Goal: Book appointment/travel/reservation

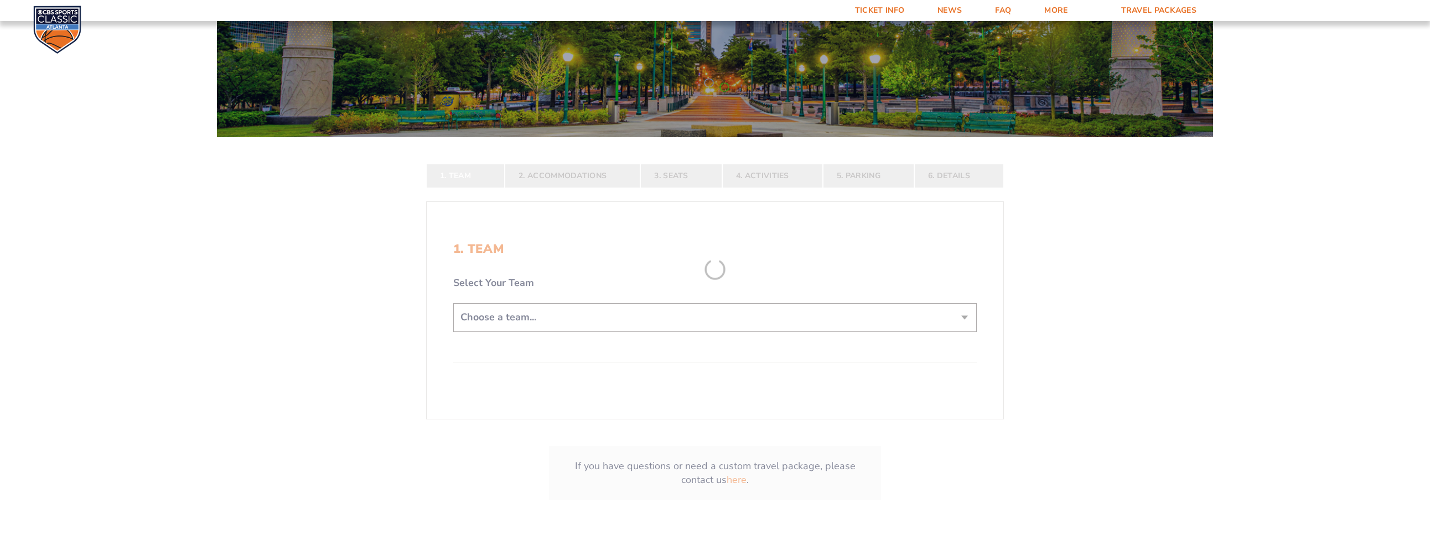
scroll to position [166, 0]
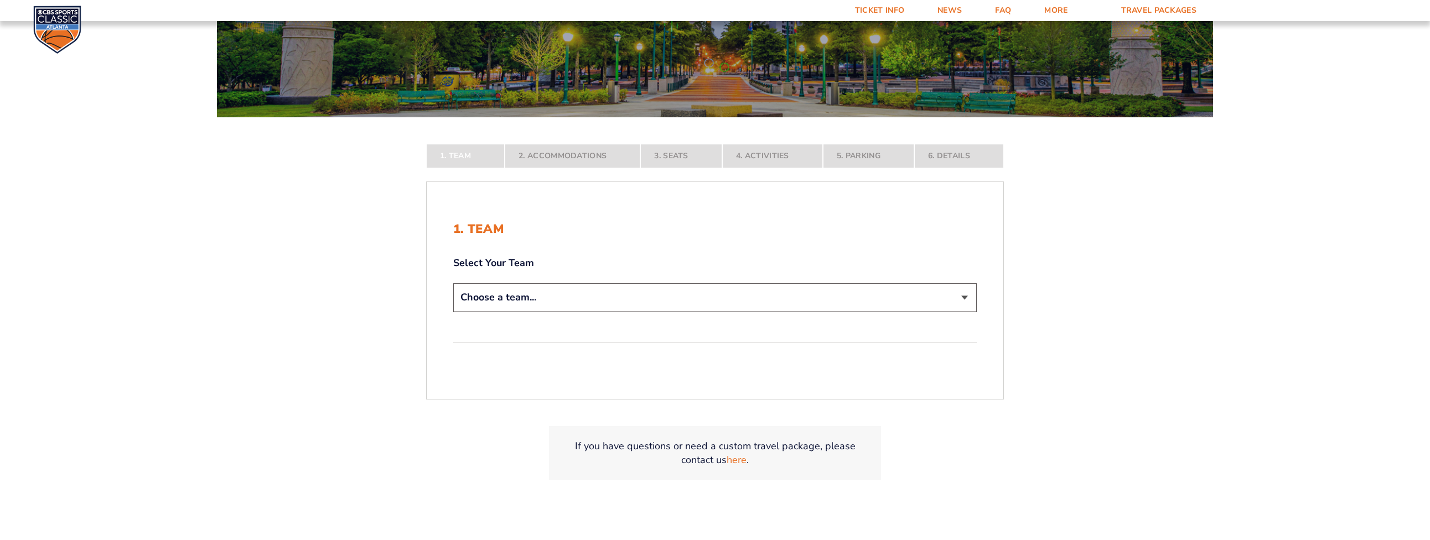
click at [568, 295] on select "Choose a team... [US_STATE] Wildcats [US_STATE] State Buckeyes [US_STATE] Tar H…" at bounding box center [714, 297] width 523 height 28
select select "12956"
click at [453, 312] on select "Choose a team... [US_STATE] Wildcats [US_STATE] State Buckeyes [US_STATE] Tar H…" at bounding box center [714, 297] width 523 height 28
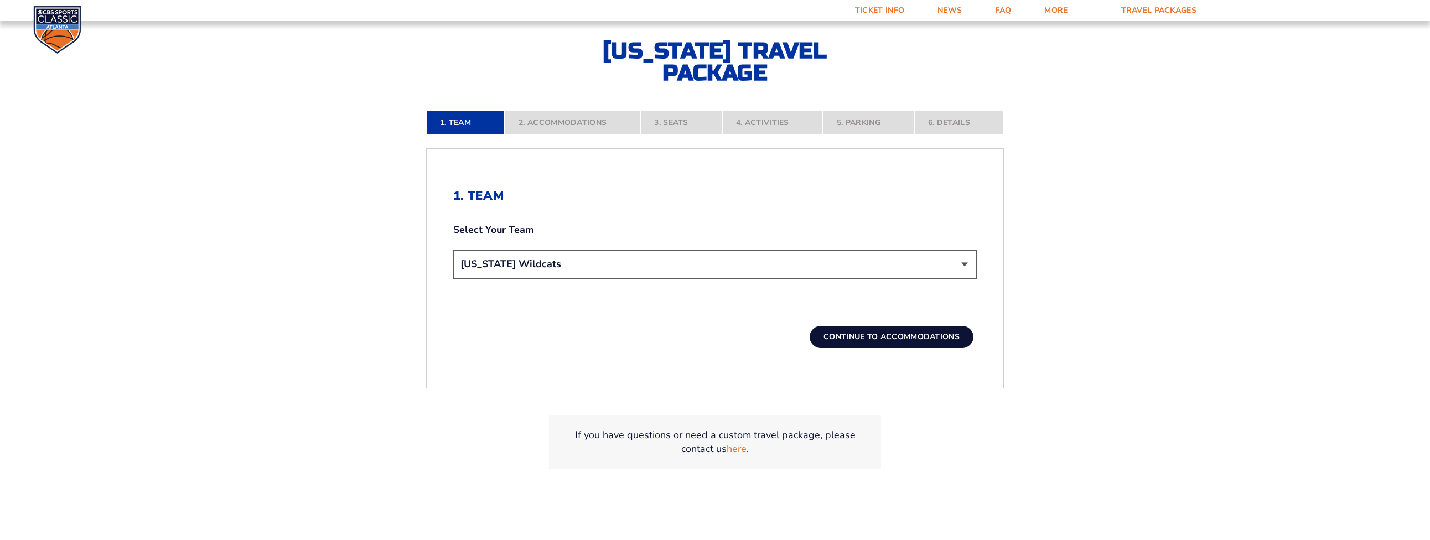
click at [854, 335] on button "Continue To Accommodations" at bounding box center [892, 337] width 164 height 22
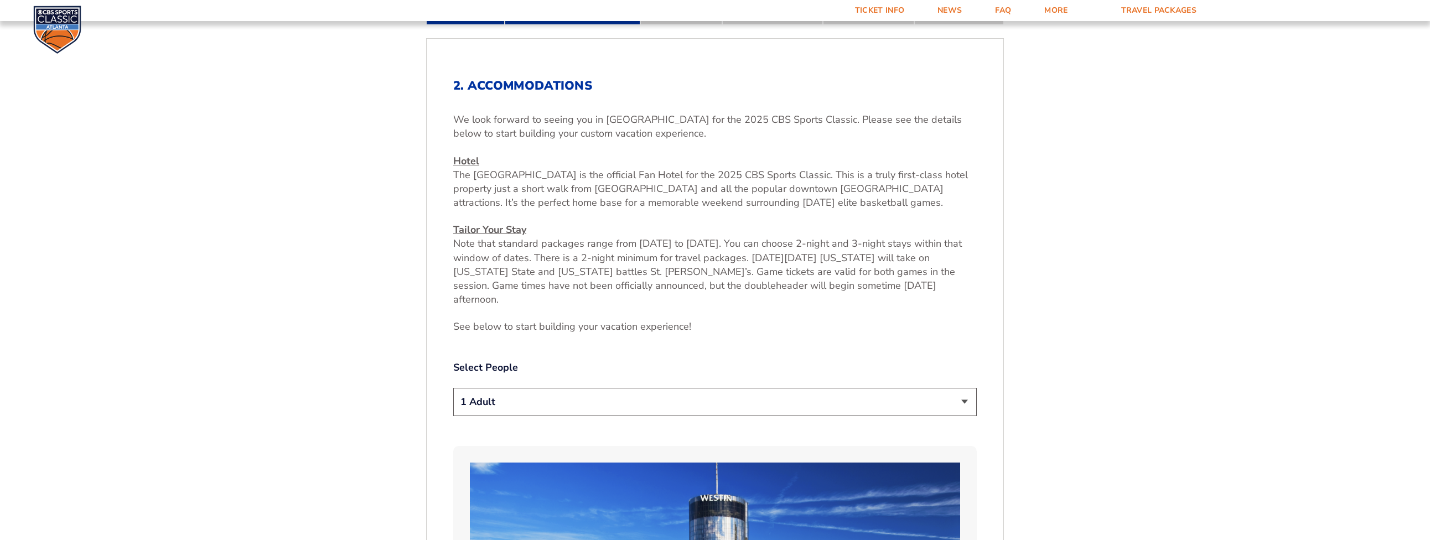
scroll to position [421, 0]
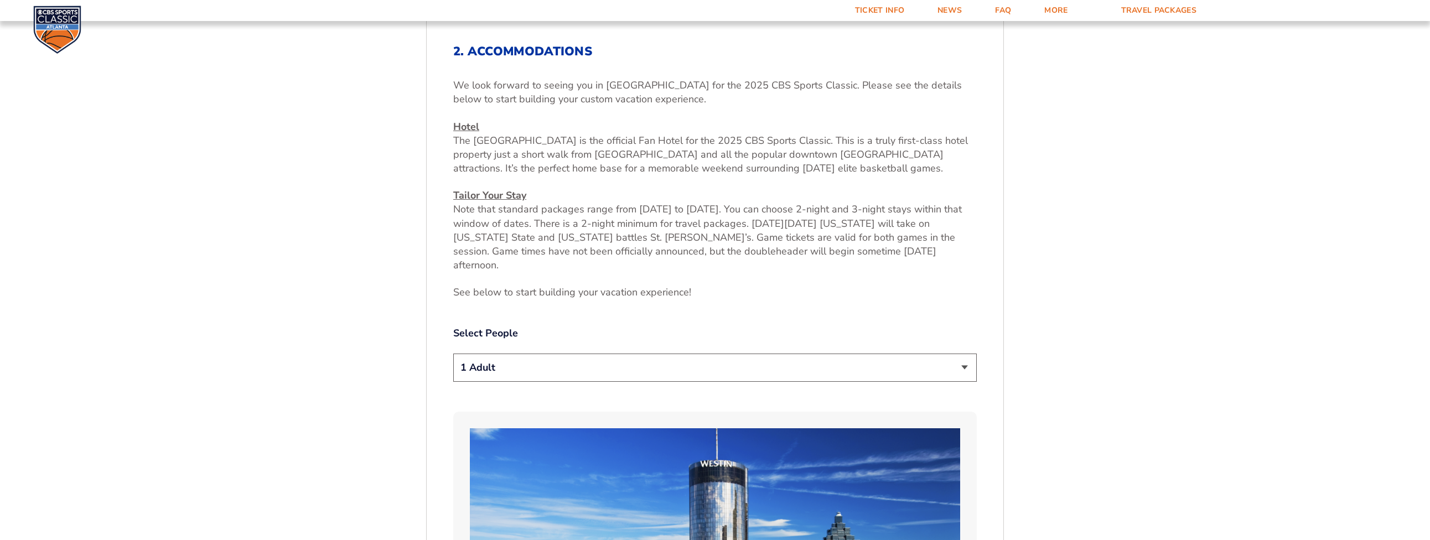
click at [657, 354] on select "1 Adult 2 Adults 3 Adults 4 Adults 2 Adults + 1 Child 2 Adults + 2 Children 2 A…" at bounding box center [714, 368] width 523 height 28
select select "3 Adults"
click at [453, 354] on select "1 Adult 2 Adults 3 Adults 4 Adults 2 Adults + 1 Child 2 Adults + 2 Children 2 A…" at bounding box center [714, 368] width 523 height 28
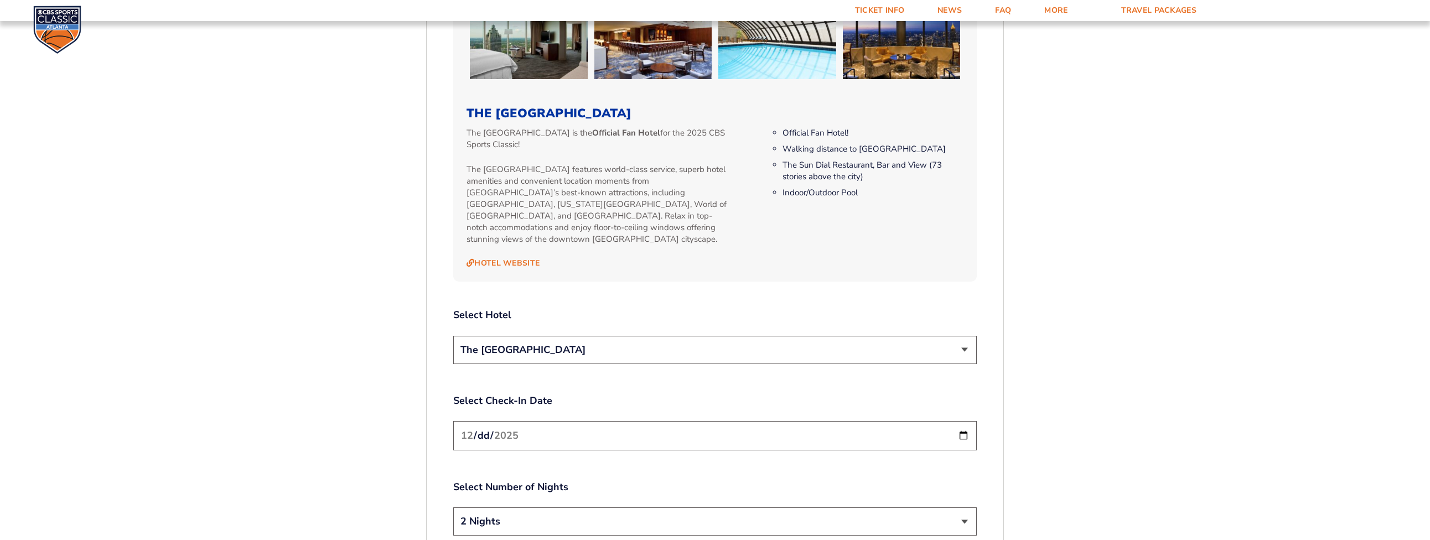
scroll to position [1141, 0]
click at [583, 421] on input "[DATE]" at bounding box center [714, 435] width 523 height 29
click at [963, 421] on input "[DATE]" at bounding box center [714, 435] width 523 height 29
click at [957, 421] on input "[DATE]" at bounding box center [714, 435] width 523 height 29
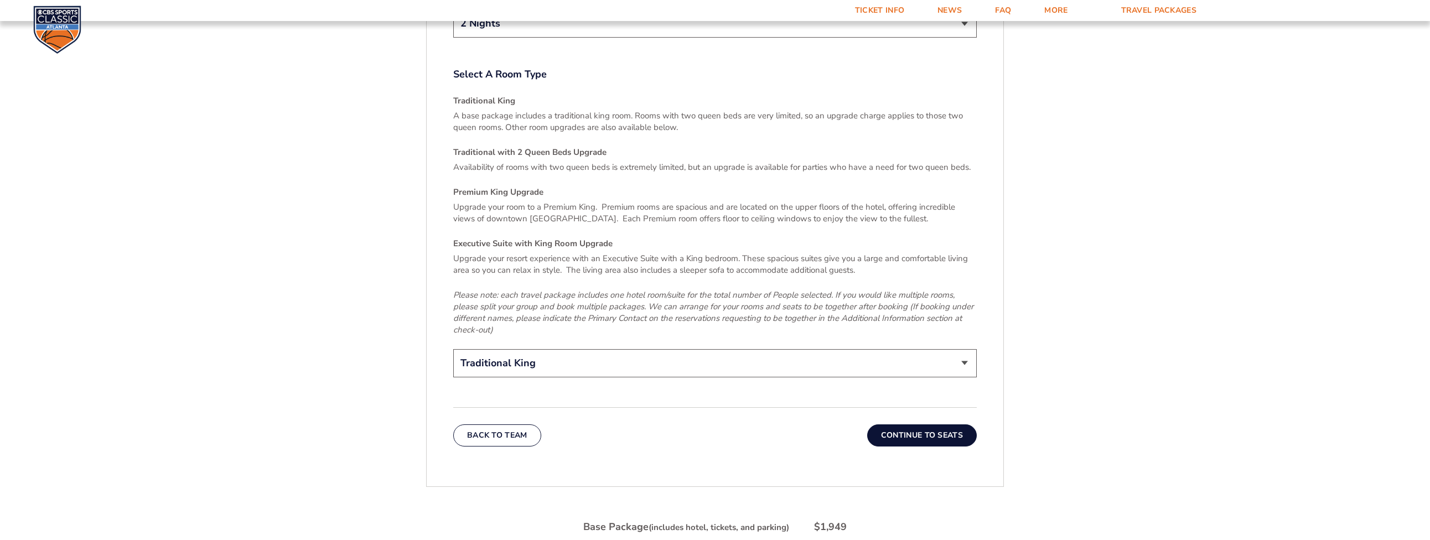
scroll to position [1639, 0]
click at [856, 349] on select "Traditional King Traditional with 2 Queen Beds Upgrade (+$95 per night) Premium…" at bounding box center [714, 363] width 523 height 28
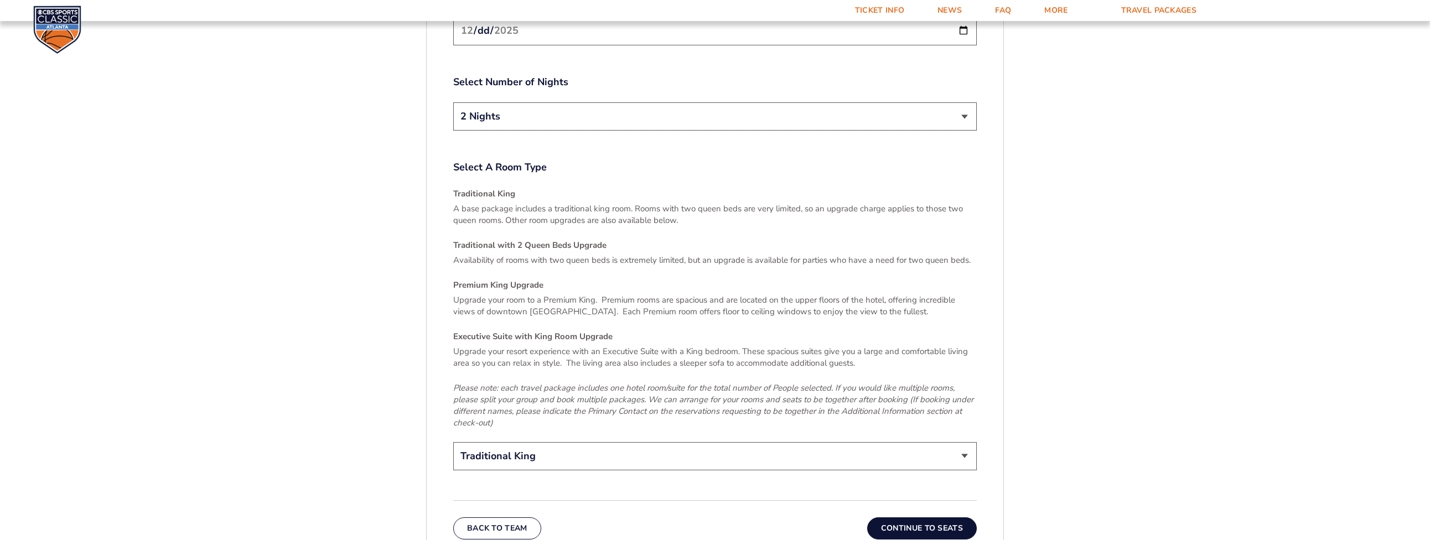
scroll to position [1732, 0]
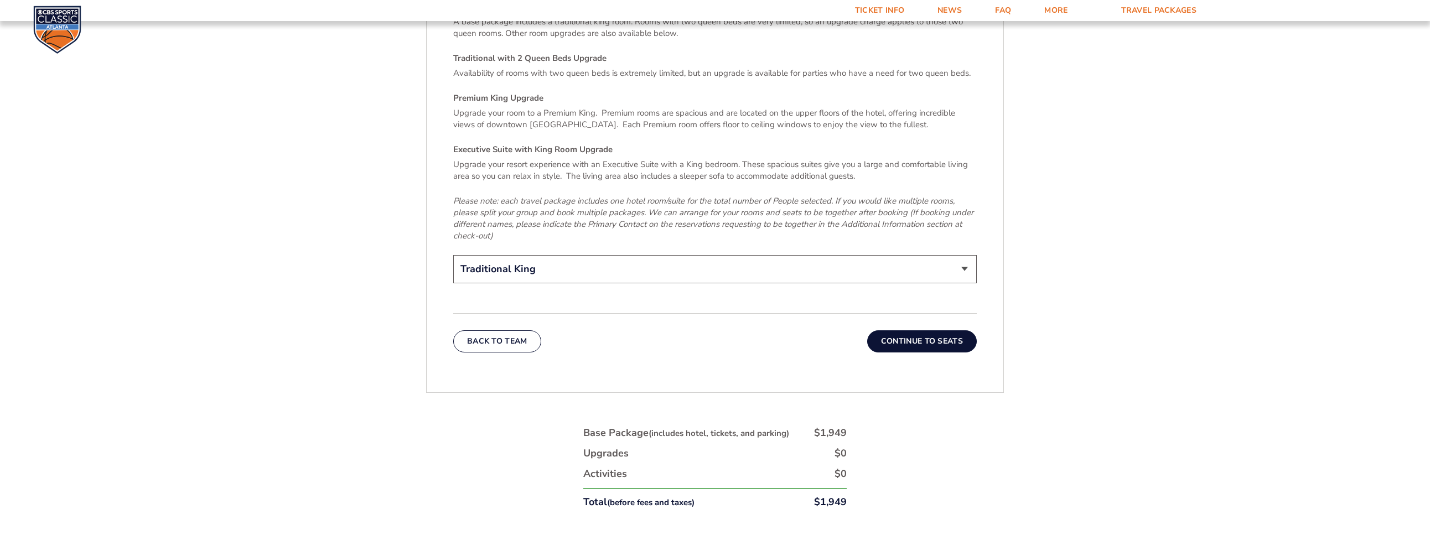
click at [788, 255] on select "Traditional King Traditional with 2 Queen Beds Upgrade (+$95 per night) Premium…" at bounding box center [714, 269] width 523 height 28
click at [797, 255] on select "Traditional King Traditional with 2 Queen Beds Upgrade (+$95 per night) Premium…" at bounding box center [714, 269] width 523 height 28
click at [904, 330] on button "Continue To Seats" at bounding box center [922, 341] width 110 height 22
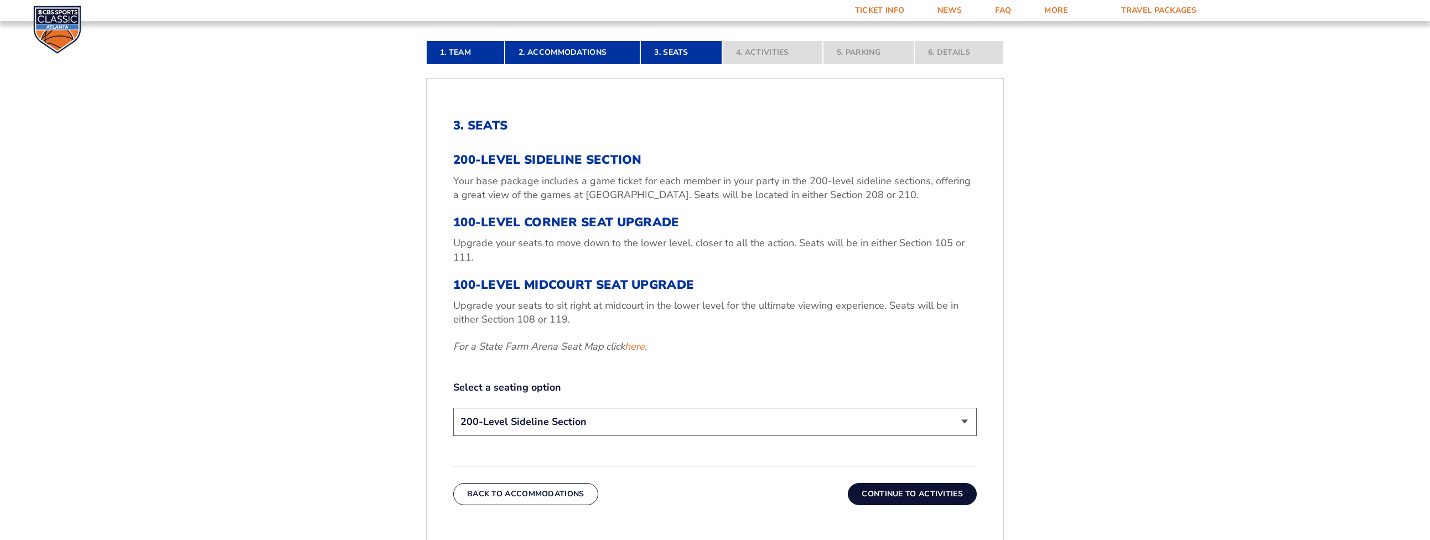
scroll to position [366, 0]
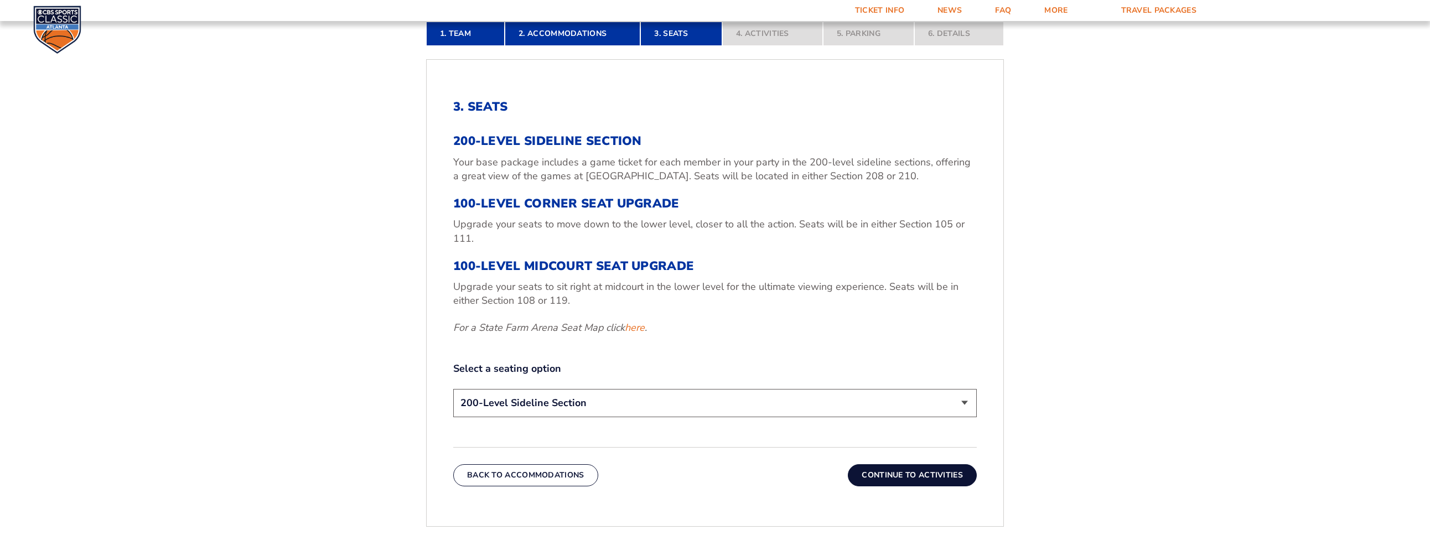
click at [780, 396] on select "200-Level Sideline Section 100-Level Corner Seat Upgrade (+$120 per person) 100…" at bounding box center [714, 403] width 523 height 28
select select "100-Level Corner Seat Upgrade"
click at [453, 389] on select "200-Level Sideline Section 100-Level Corner Seat Upgrade (+$120 per person) 100…" at bounding box center [714, 403] width 523 height 28
click at [882, 470] on button "Continue To Activities" at bounding box center [912, 475] width 129 height 22
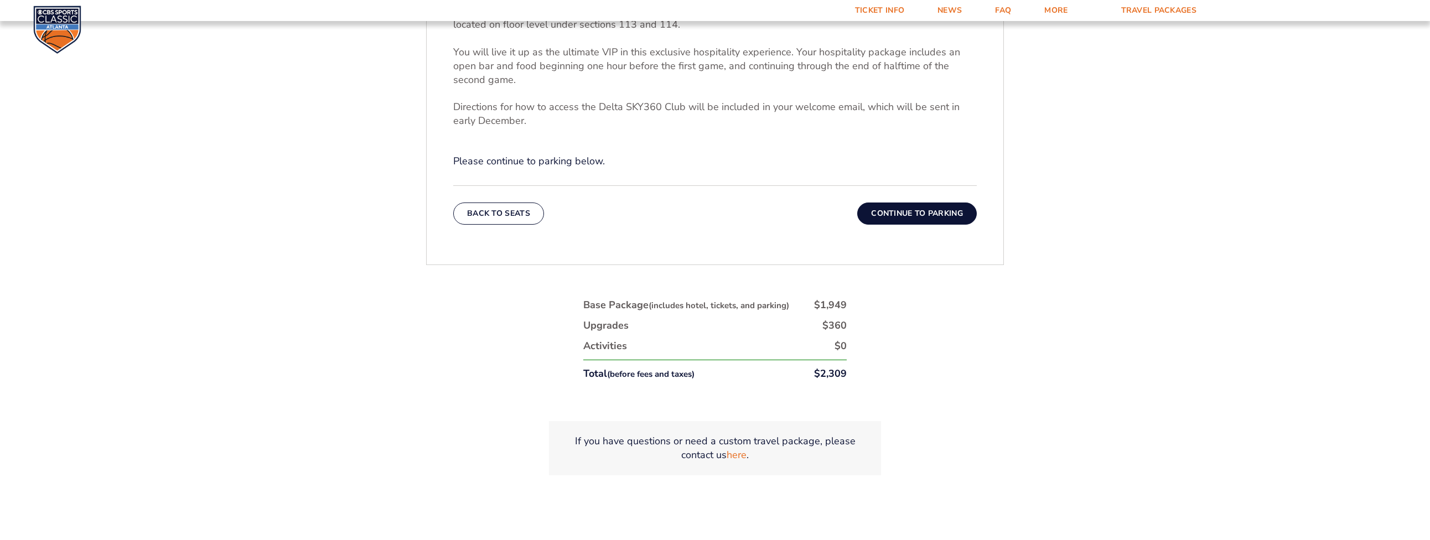
scroll to position [476, 0]
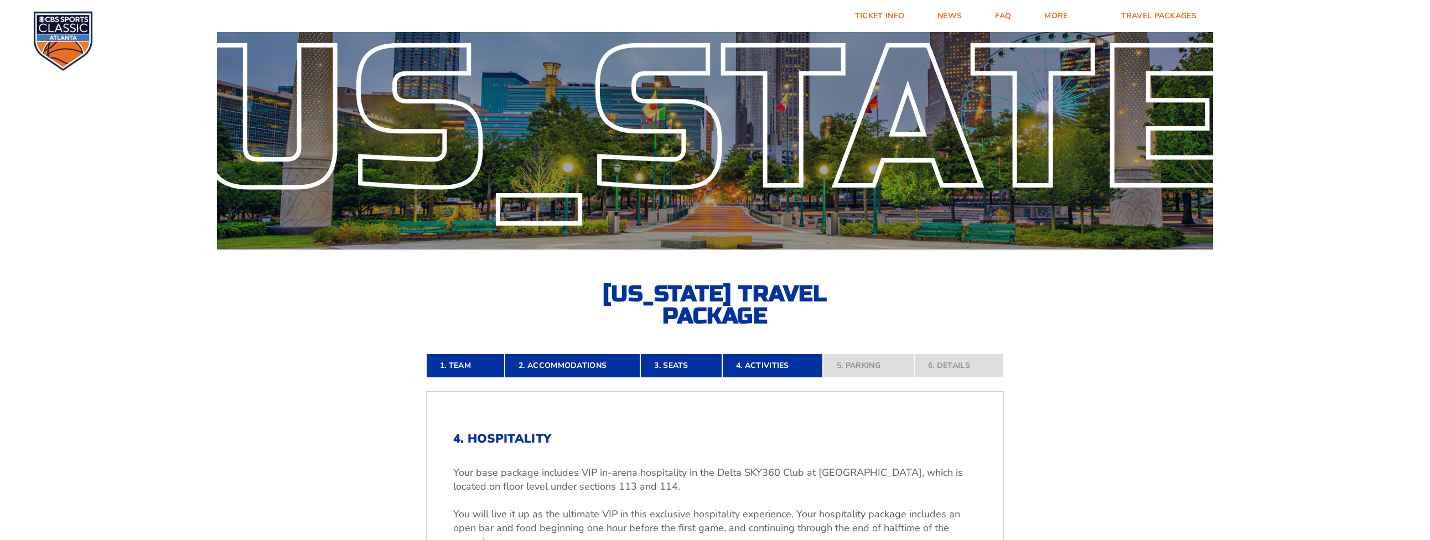
click at [854, 364] on nav "1. Team 2. Accommodations 3. Seats 4. Activities 5. Parking 6. Details" at bounding box center [715, 366] width 578 height 24
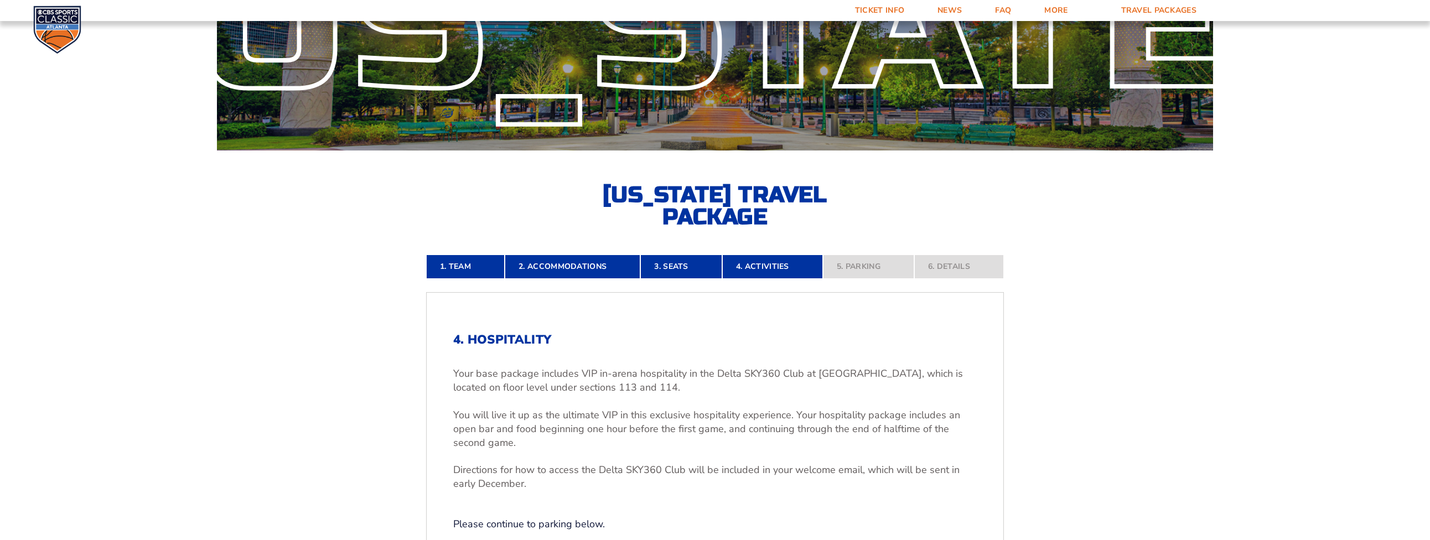
scroll to position [310, 0]
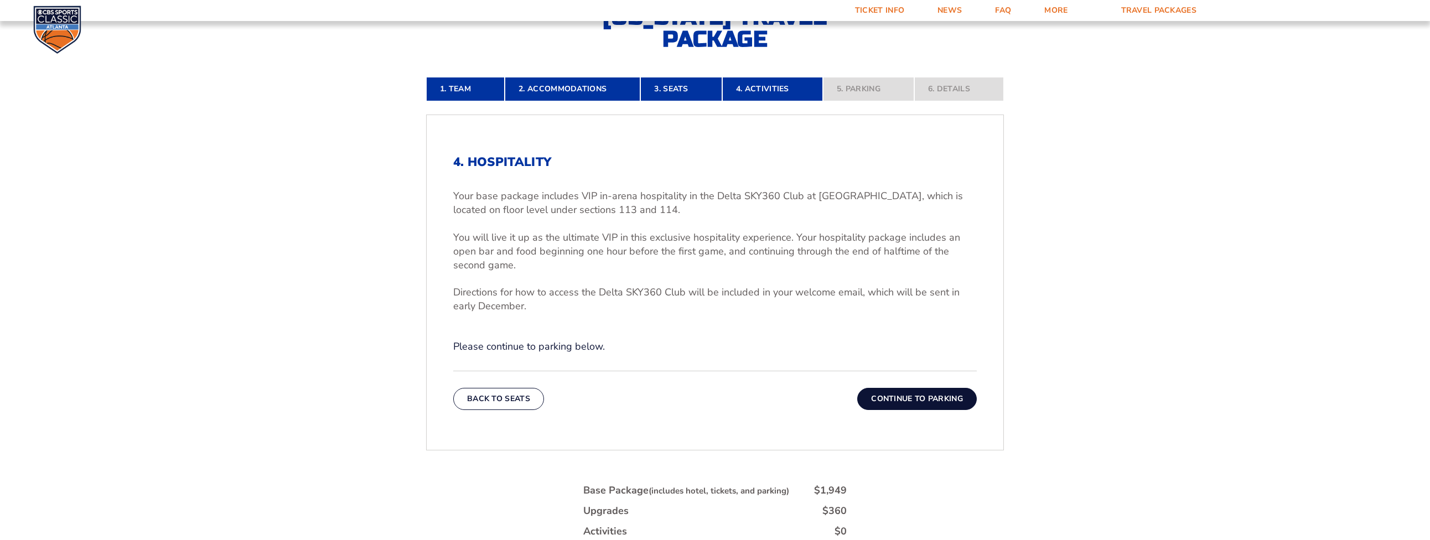
click at [886, 402] on button "Continue To Parking" at bounding box center [917, 399] width 120 height 22
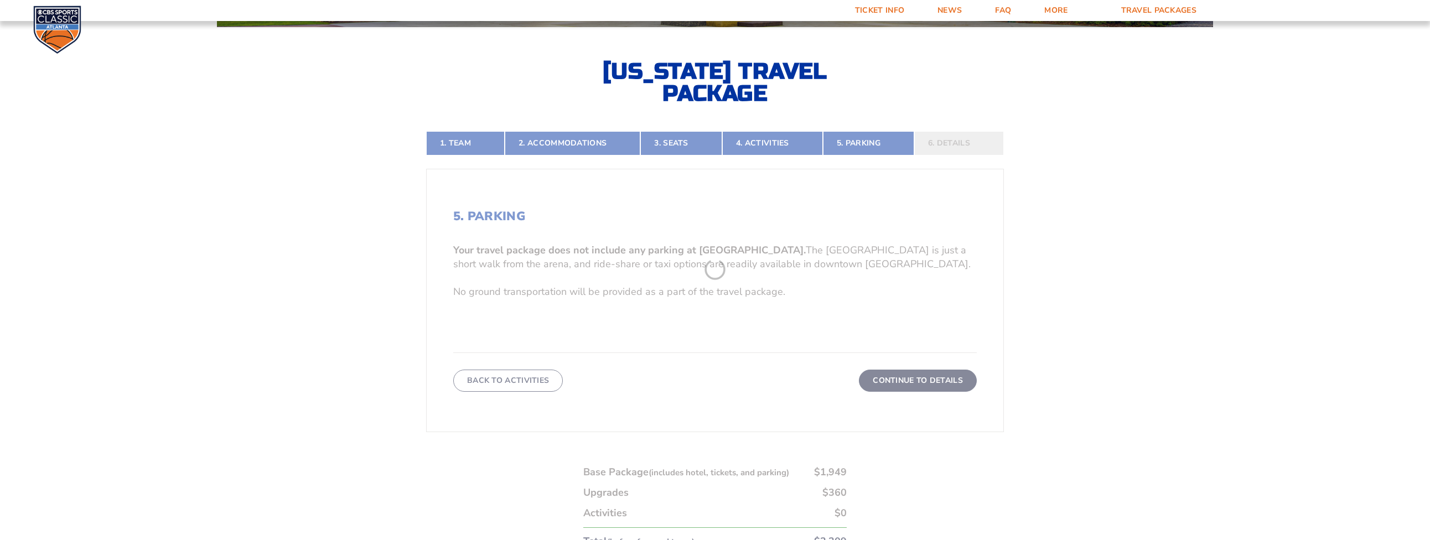
scroll to position [255, 0]
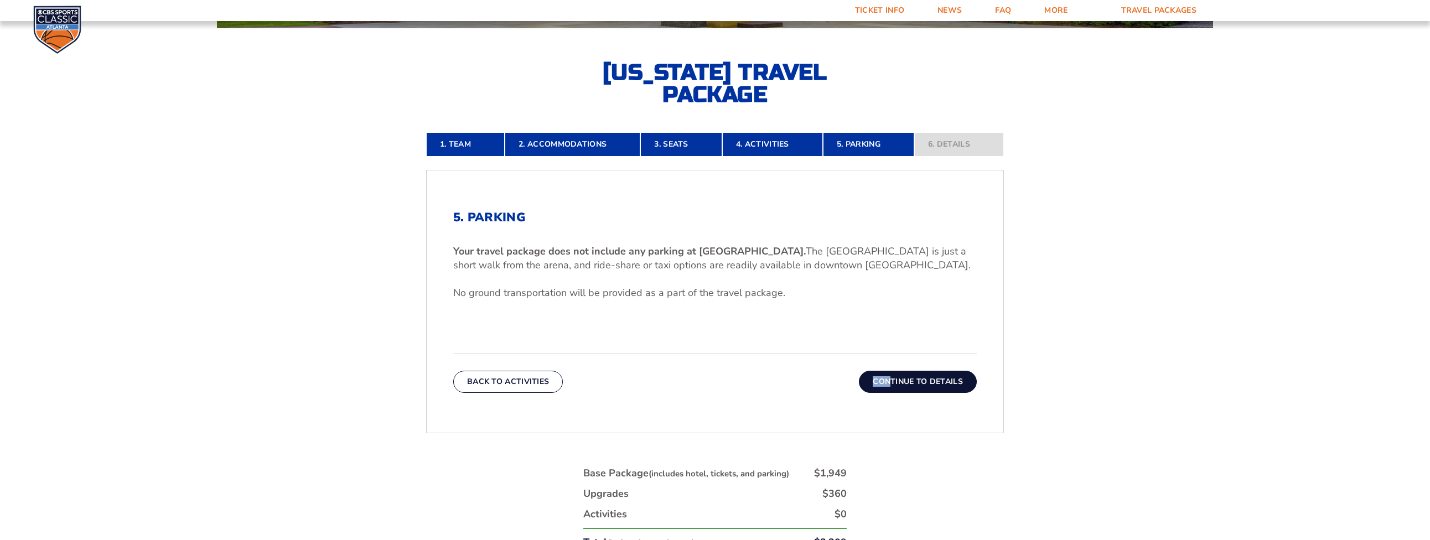
drag, startPoint x: 893, startPoint y: 393, endPoint x: 766, endPoint y: 392, distance: 126.7
click at [766, 392] on div "5. Parking Your travel package does not include any parking at [GEOGRAPHIC_DATA…" at bounding box center [715, 302] width 577 height 236
click at [899, 380] on button "Continue To Details" at bounding box center [918, 382] width 118 height 22
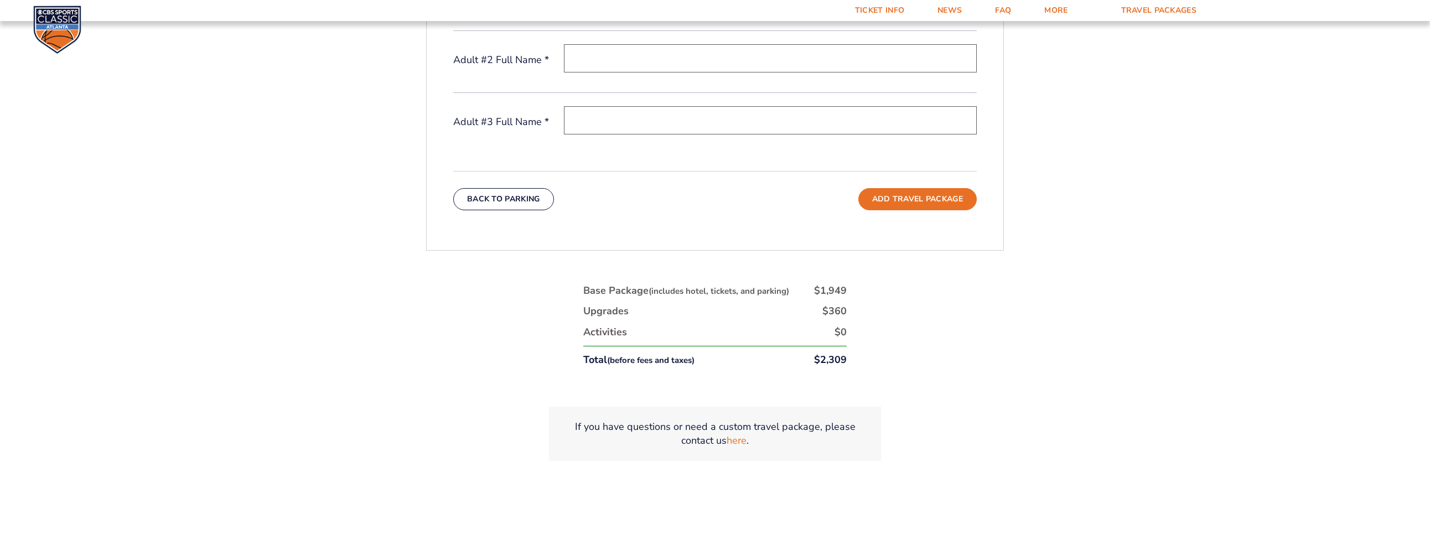
scroll to position [626, 0]
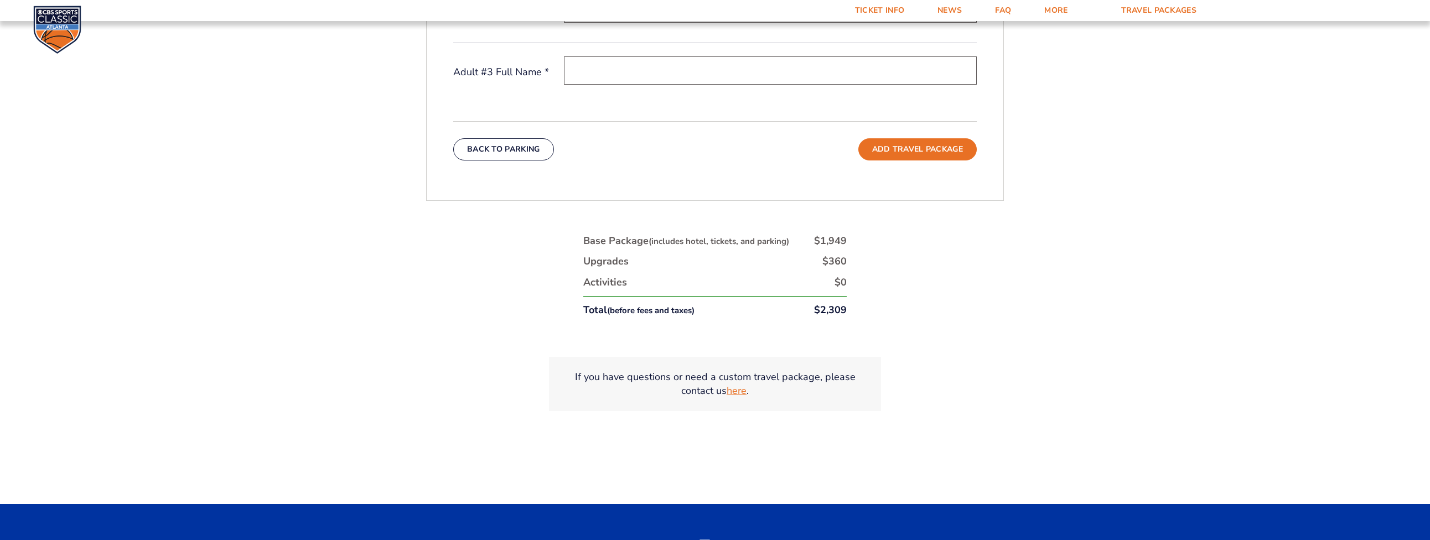
click at [733, 393] on link "here" at bounding box center [737, 391] width 20 height 14
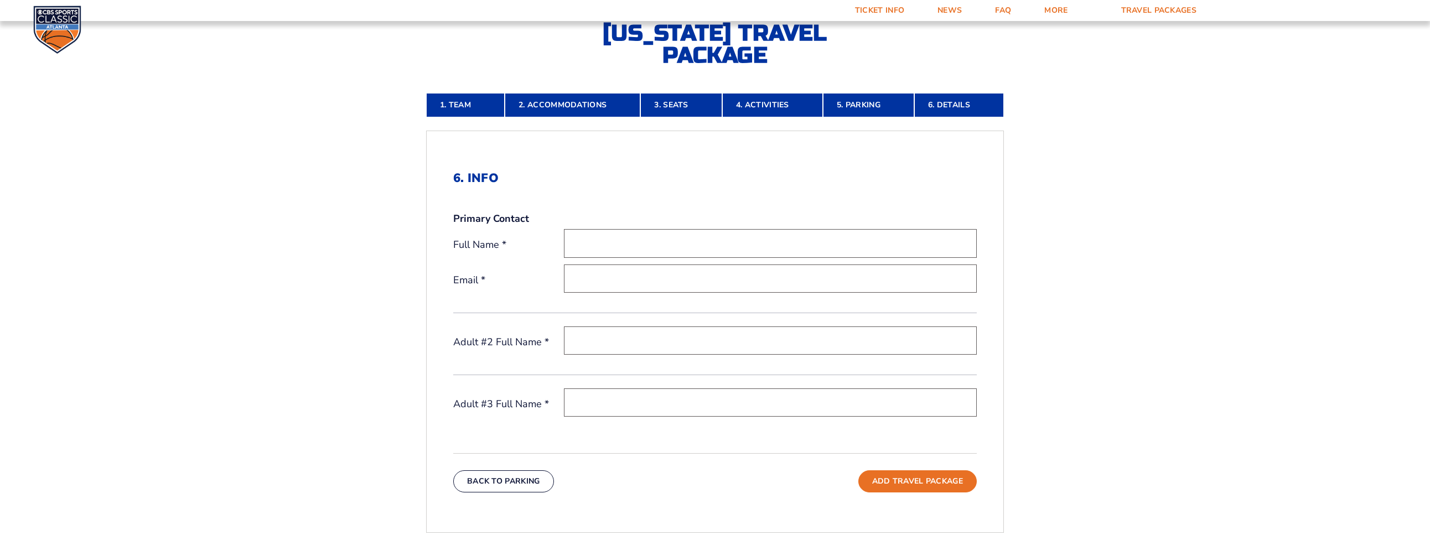
scroll to position [0, 0]
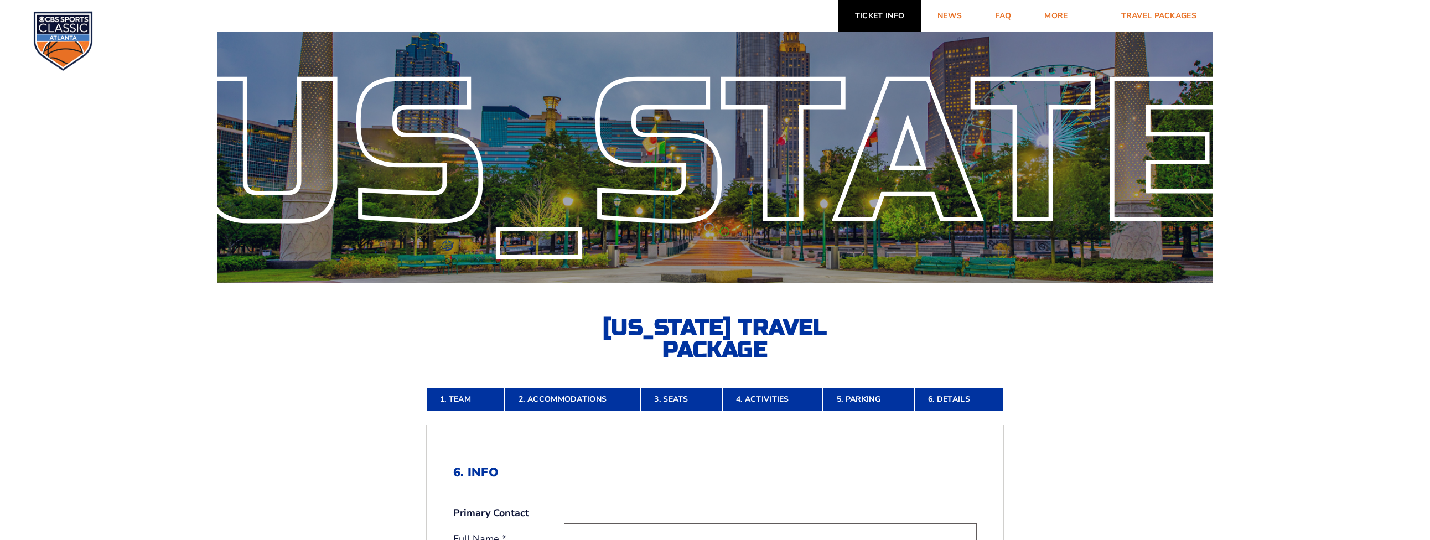
click at [874, 13] on link "Ticket Info" at bounding box center [879, 16] width 82 height 32
